Goal: Check status

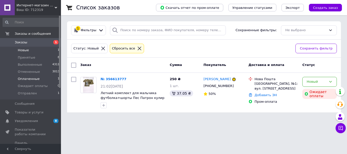
click at [28, 80] on span "Оплаченные" at bounding box center [29, 79] width 22 height 5
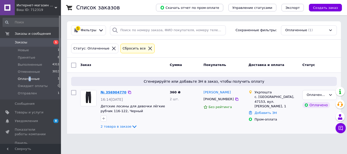
click at [118, 92] on link "№ 356904770" at bounding box center [113, 92] width 26 height 4
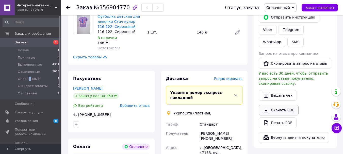
scroll to position [101, 0]
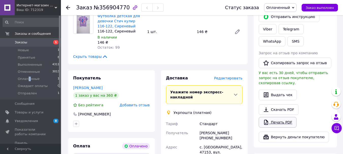
click at [287, 117] on link "Печать PDF" at bounding box center [278, 122] width 38 height 11
drag, startPoint x: 227, startPoint y: 138, endPoint x: 206, endPoint y: 136, distance: 20.5
click at [206, 136] on div "[PERSON_NAME] [PHONE_NUMBER]" at bounding box center [220, 135] width 45 height 14
copy div "0990977523"
